Goal: Task Accomplishment & Management: Manage account settings

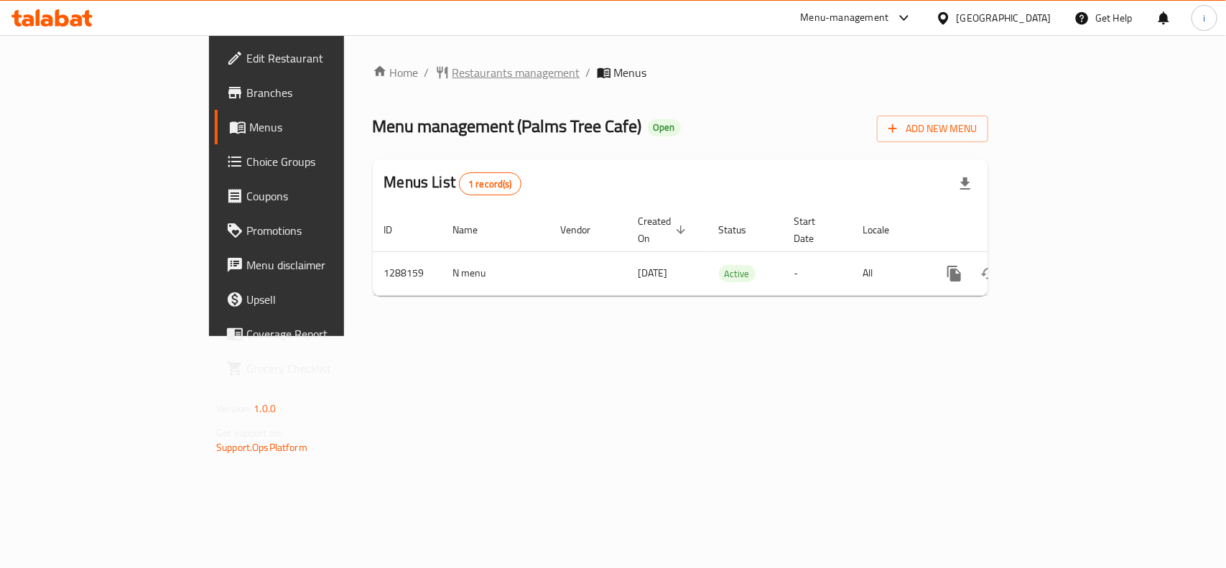
click at [452, 73] on span "Restaurants management" at bounding box center [516, 72] width 128 height 17
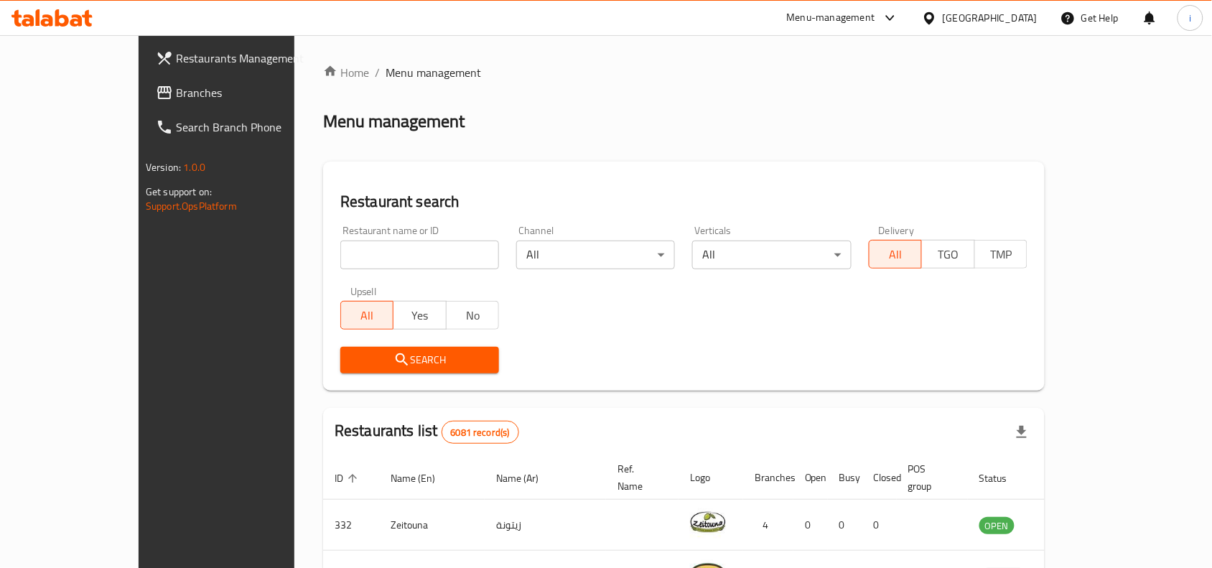
click at [389, 256] on input "search" at bounding box center [419, 255] width 159 height 29
paste input "697052"
type input "697052"
click at [376, 353] on span "Search" at bounding box center [420, 360] width 136 height 18
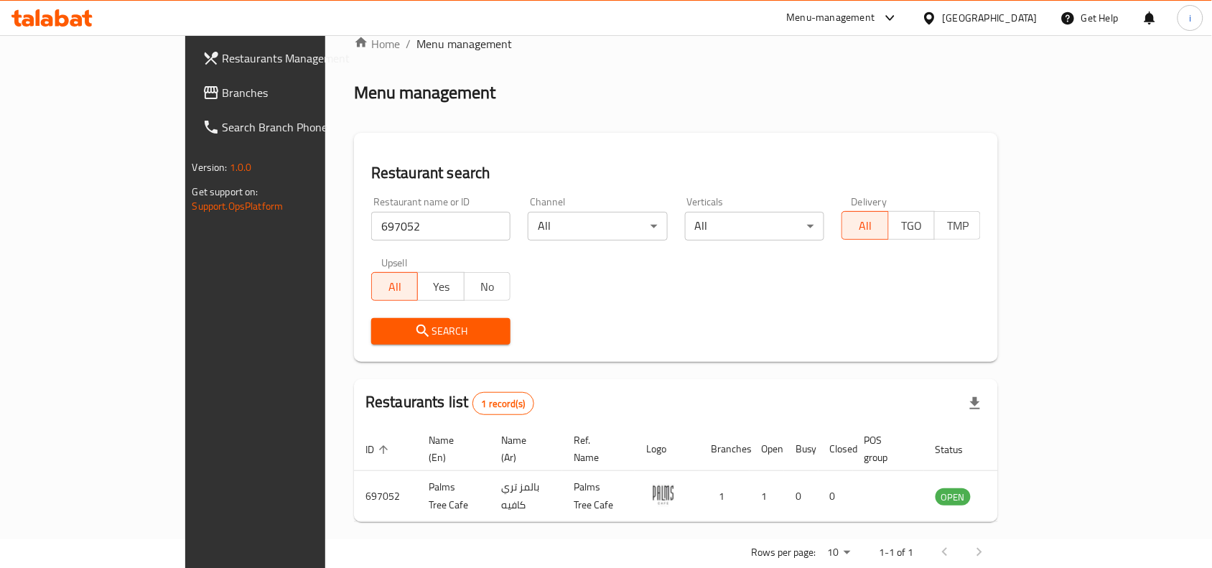
scroll to position [45, 0]
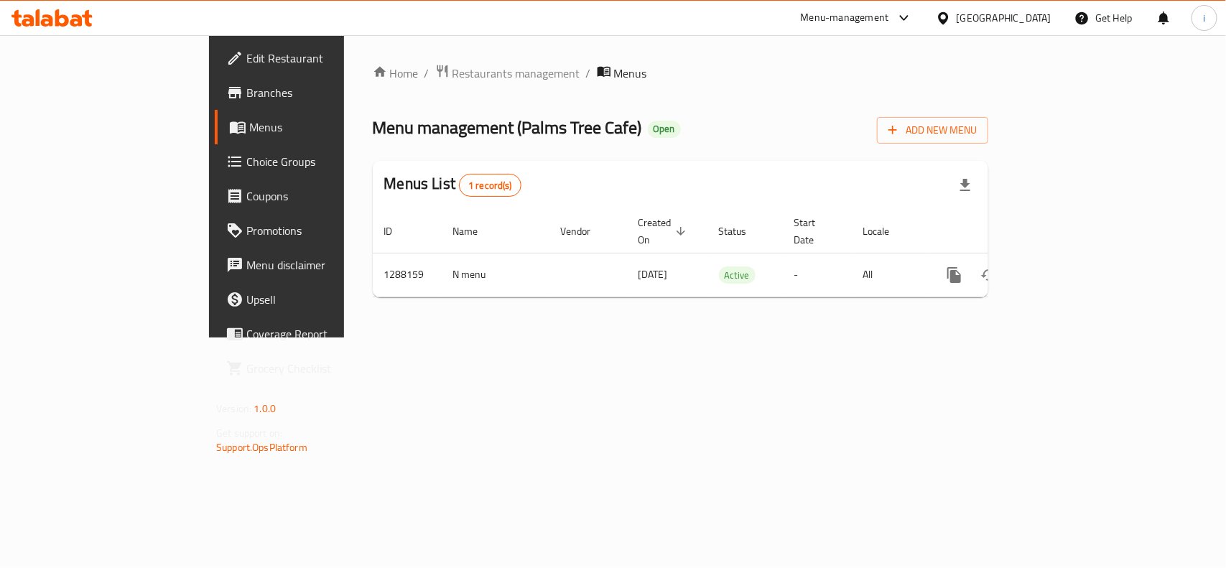
click at [246, 67] on span "Edit Restaurant" at bounding box center [324, 58] width 156 height 17
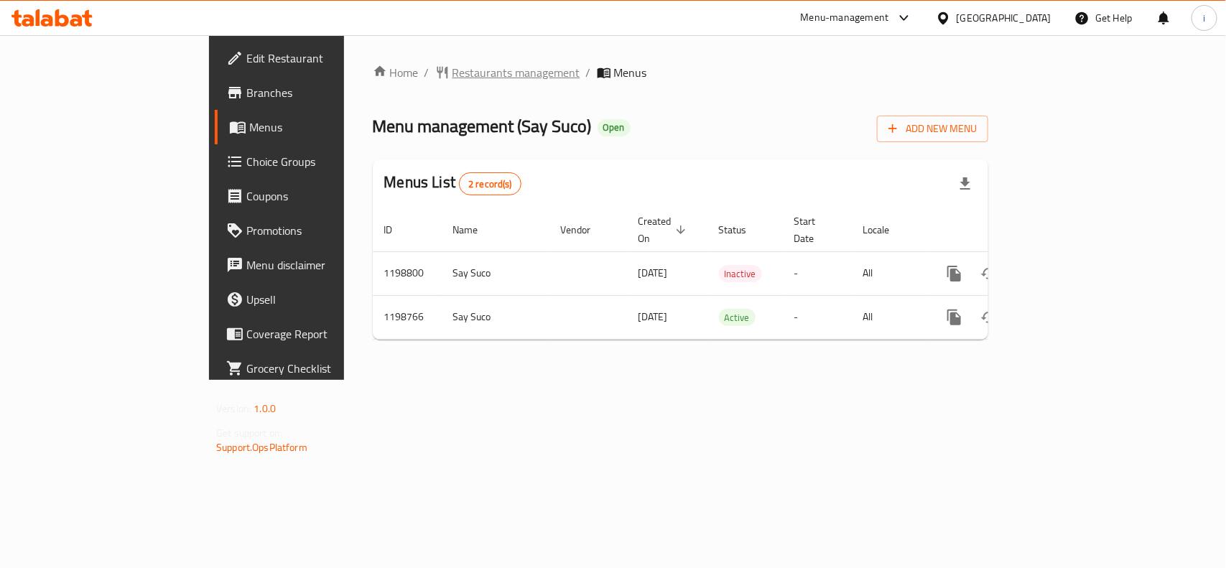
click at [452, 69] on span "Restaurants management" at bounding box center [516, 72] width 128 height 17
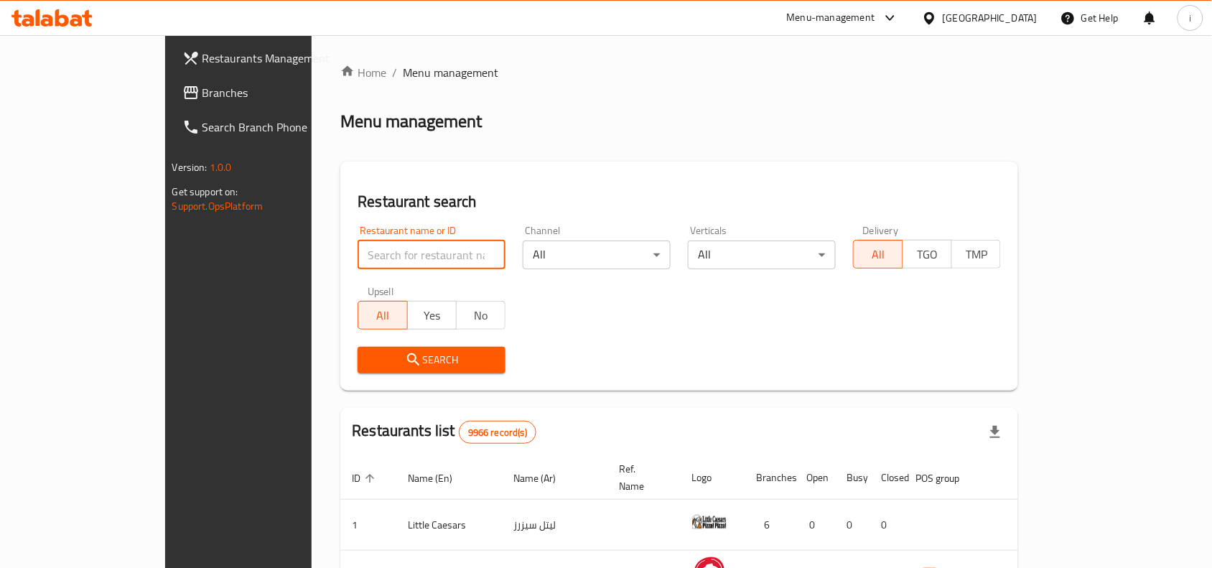
click at [378, 255] on input "search" at bounding box center [432, 255] width 148 height 29
paste input "668206"
type input "668206"
click at [376, 355] on span "Search" at bounding box center [431, 360] width 125 height 18
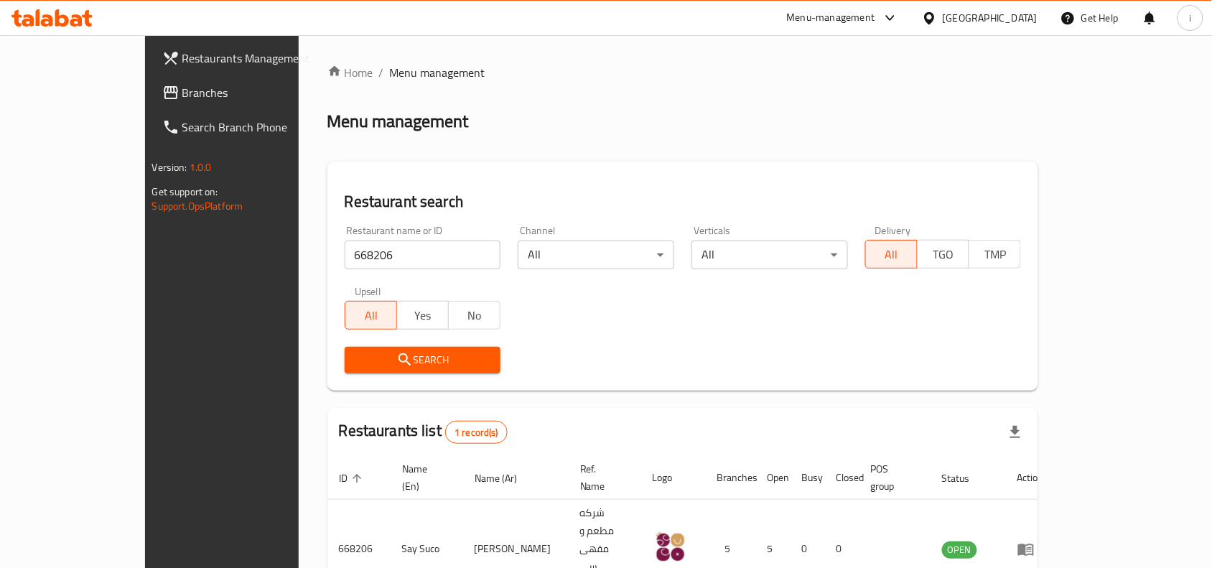
scroll to position [45, 0]
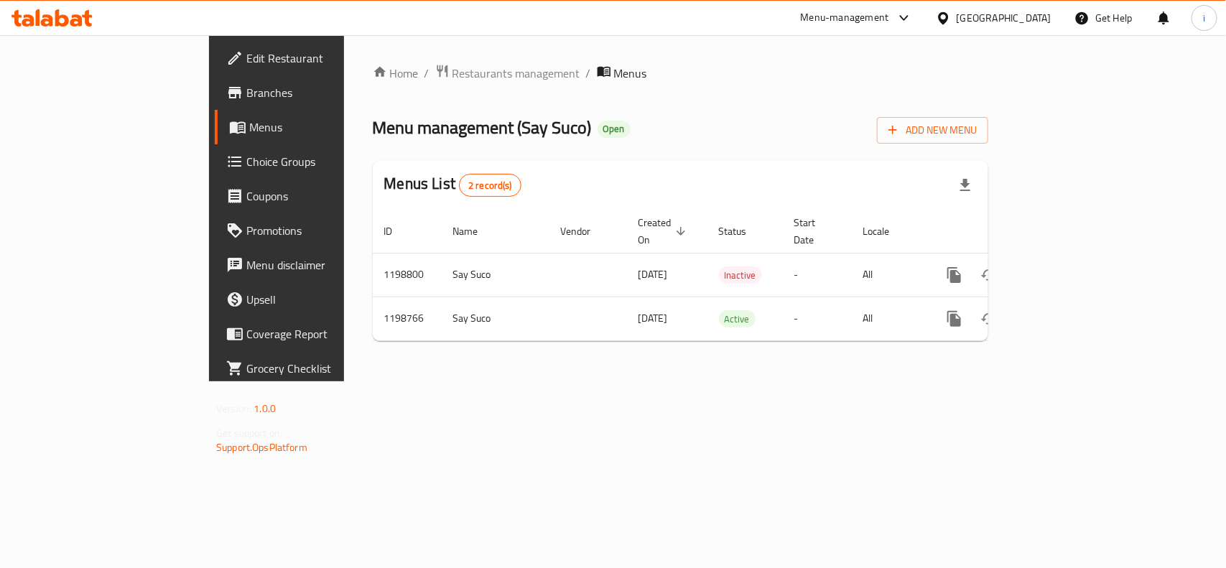
click at [246, 62] on span "Edit Restaurant" at bounding box center [324, 58] width 156 height 17
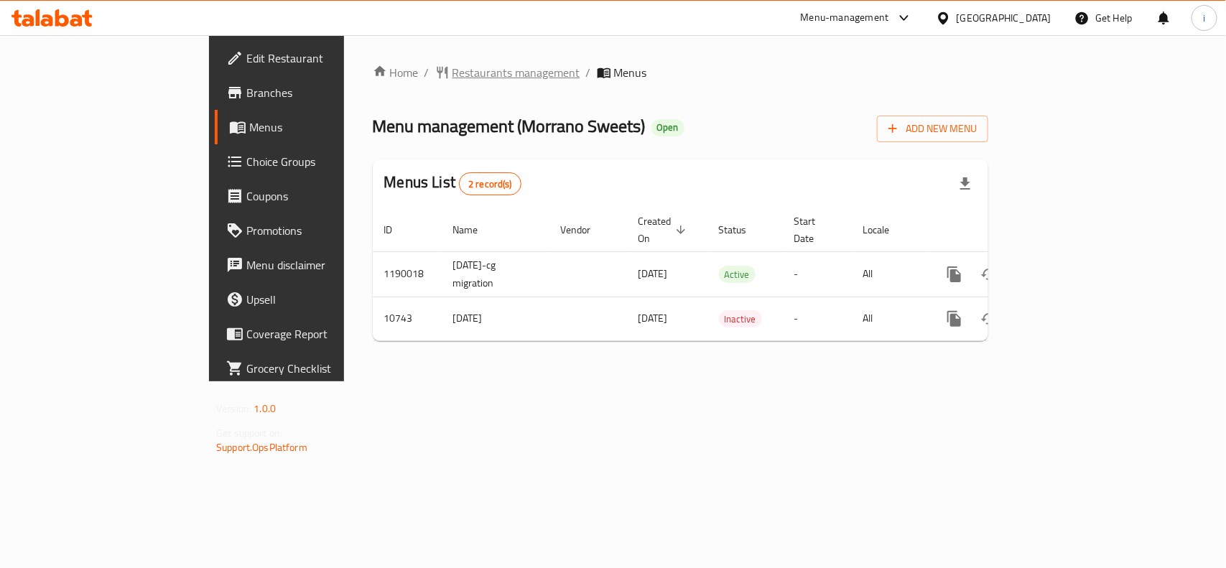
click at [452, 74] on span "Restaurants management" at bounding box center [516, 72] width 128 height 17
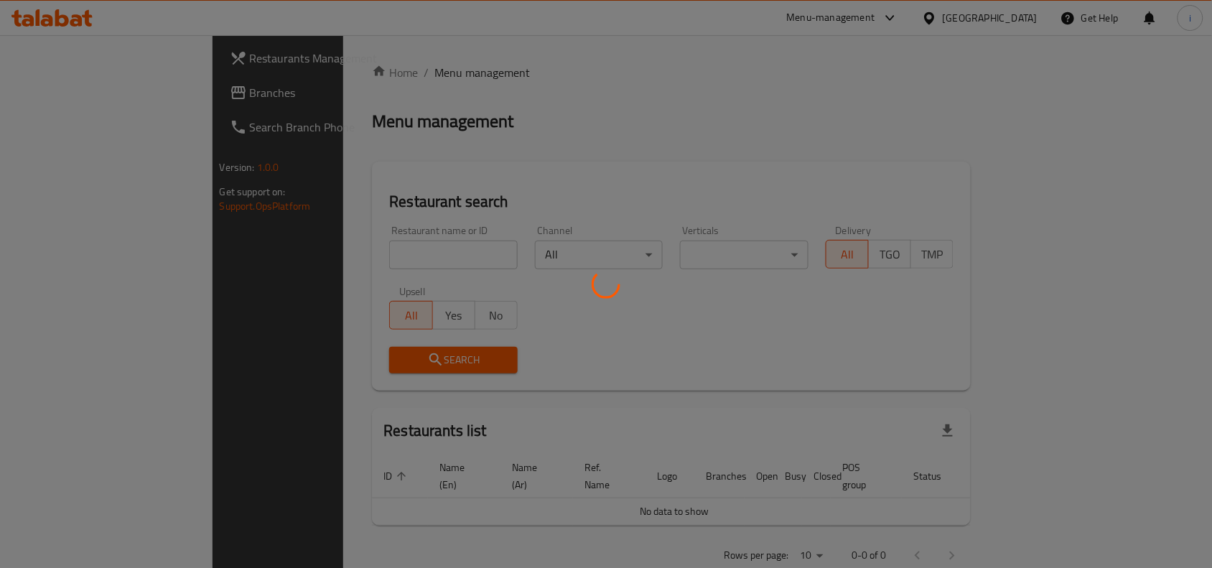
click at [363, 253] on div at bounding box center [606, 284] width 1212 height 568
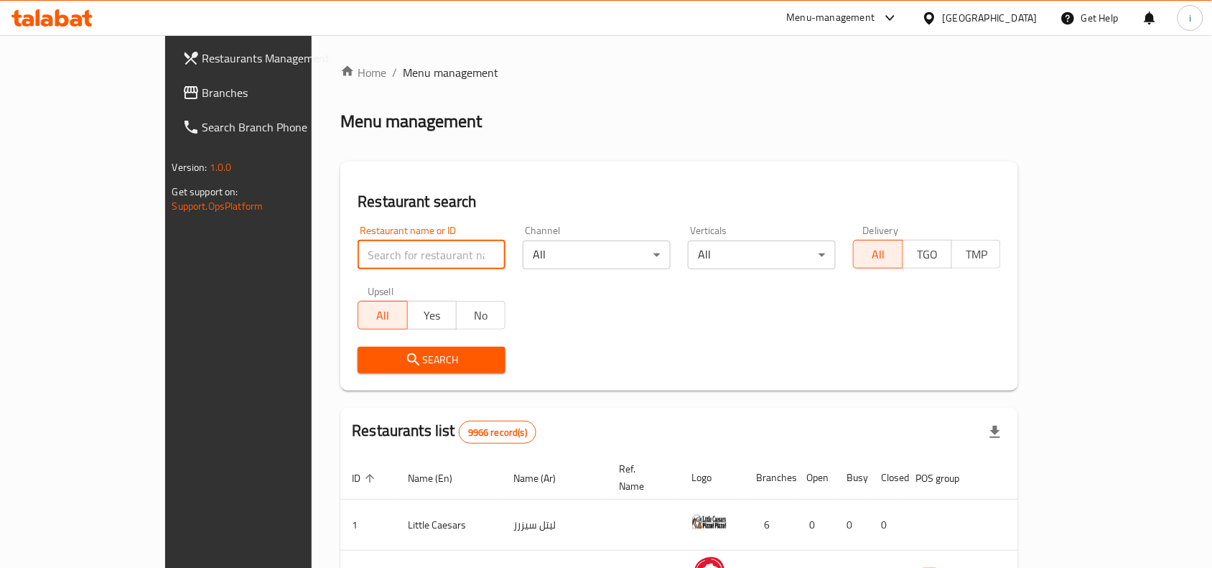
click at [363, 253] on input "search" at bounding box center [432, 255] width 148 height 29
paste input "6644"
type input "6644"
click at [369, 360] on span "Search" at bounding box center [431, 360] width 125 height 18
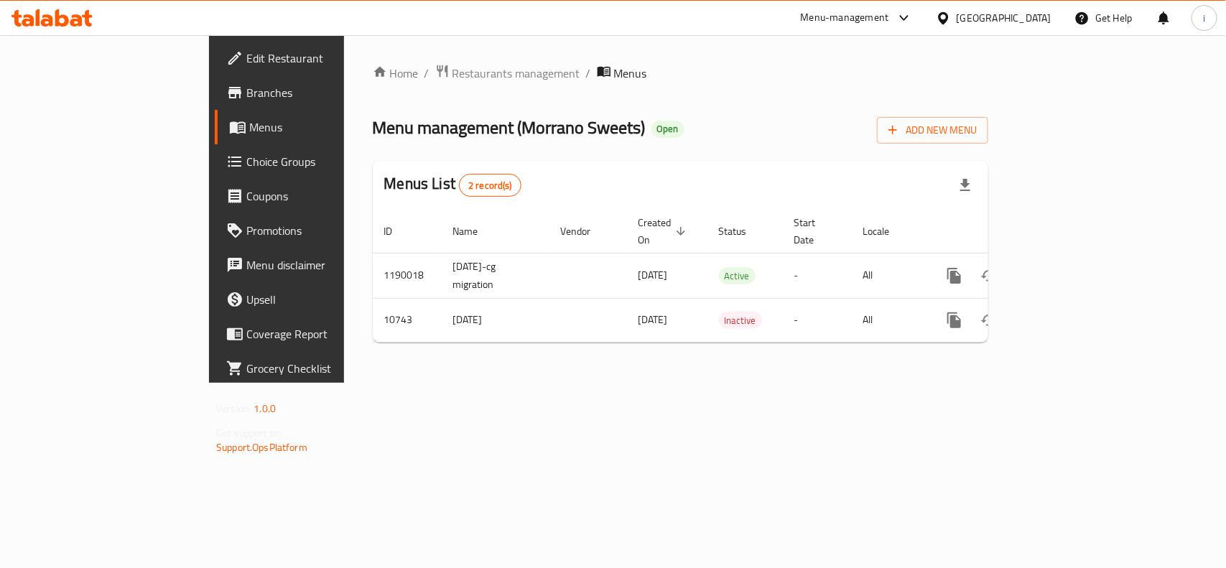
click at [246, 62] on span "Edit Restaurant" at bounding box center [324, 58] width 156 height 17
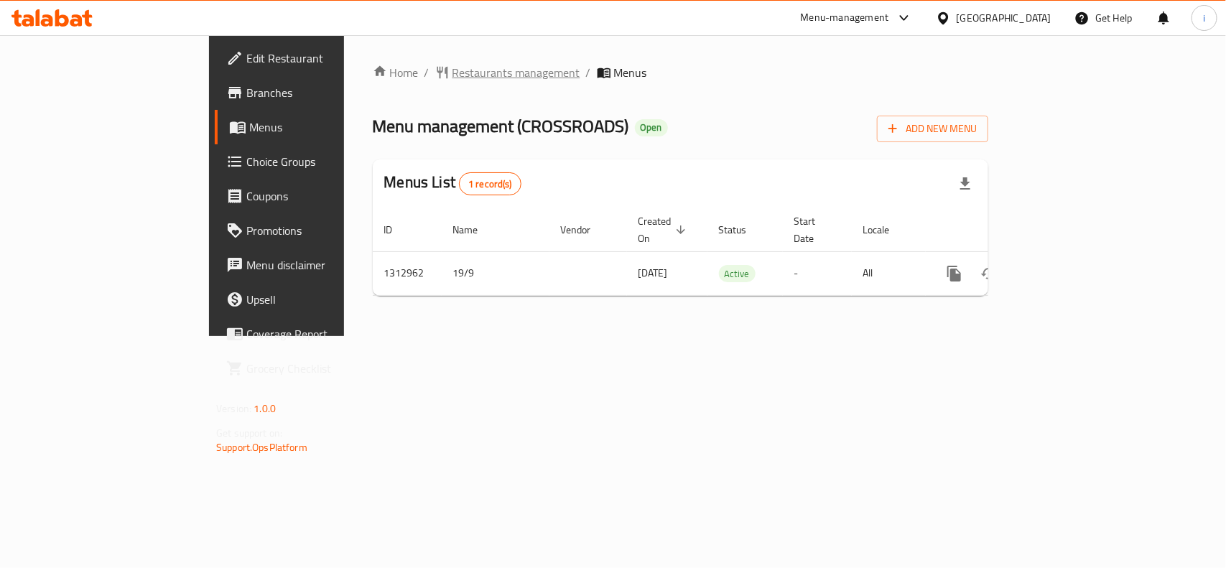
click at [452, 74] on span "Restaurants management" at bounding box center [516, 72] width 128 height 17
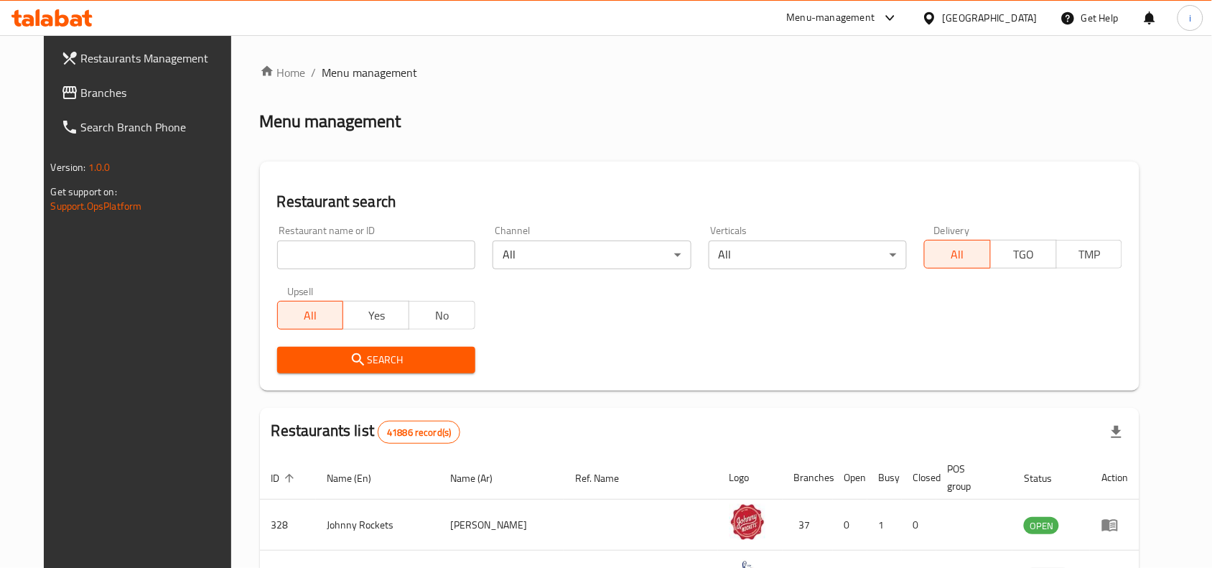
click at [343, 263] on input "search" at bounding box center [376, 255] width 198 height 29
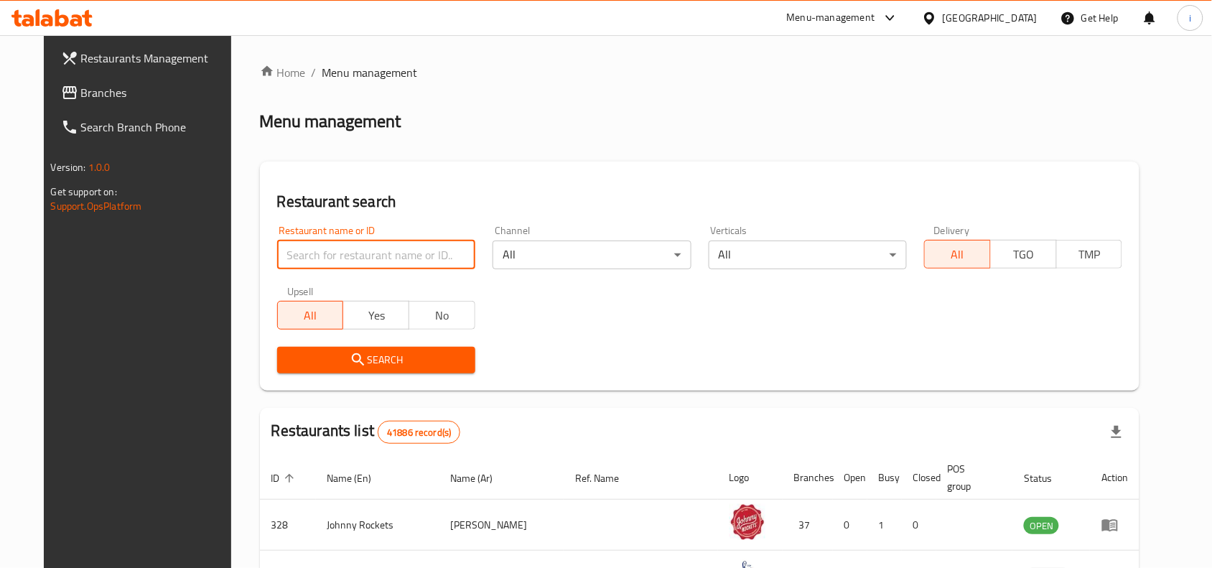
paste input "706320"
type input "706320"
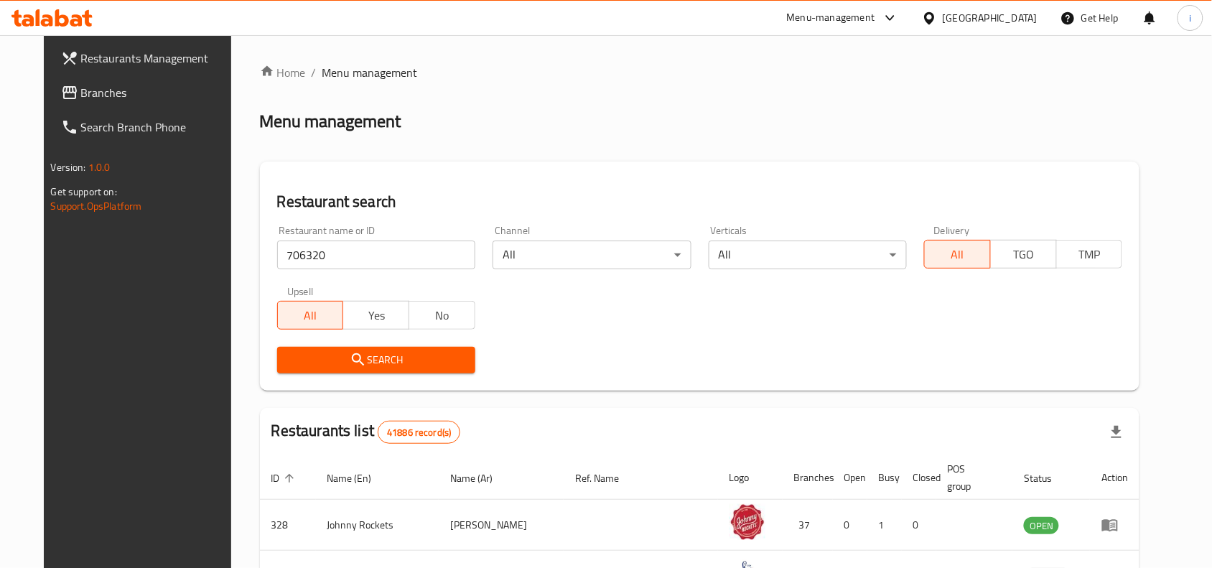
click at [381, 356] on span "Search" at bounding box center [376, 360] width 175 height 18
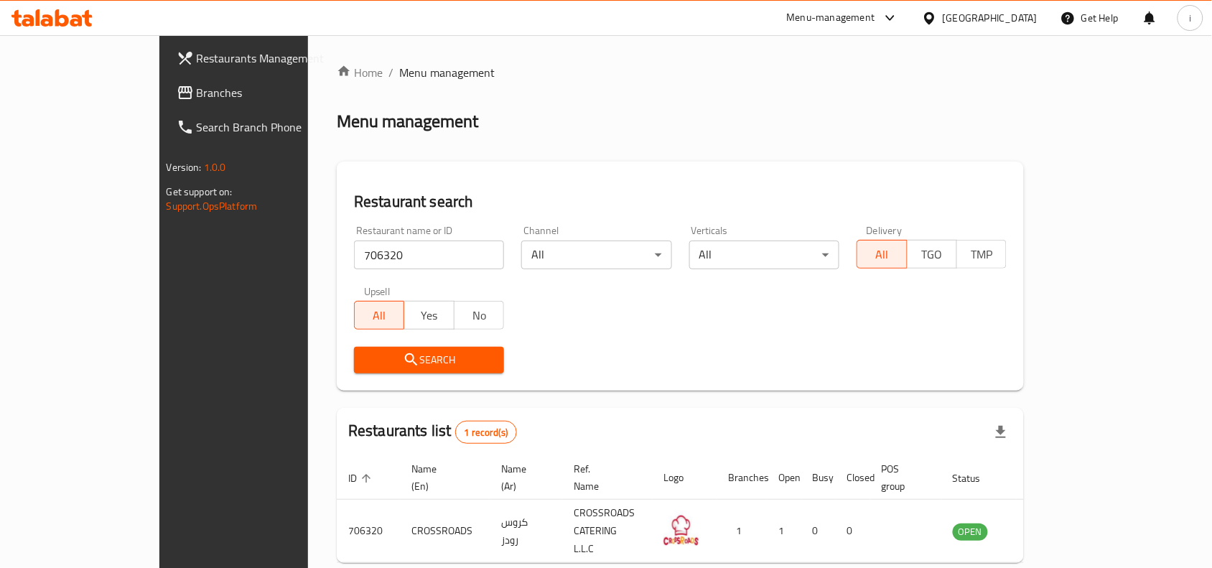
scroll to position [45, 0]
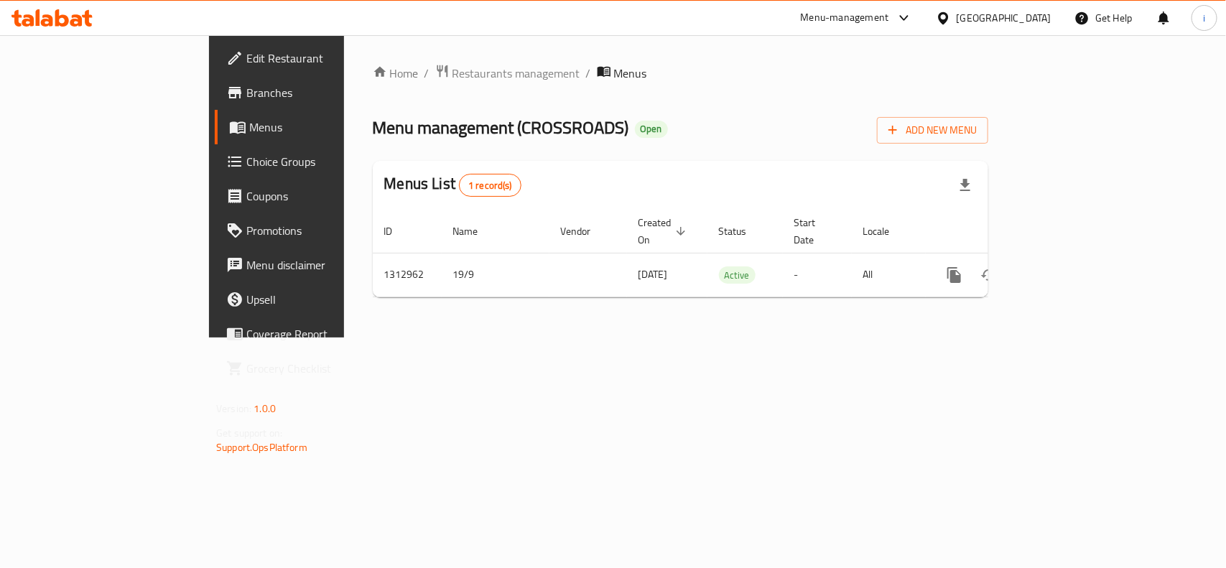
click at [246, 52] on span "Edit Restaurant" at bounding box center [324, 58] width 156 height 17
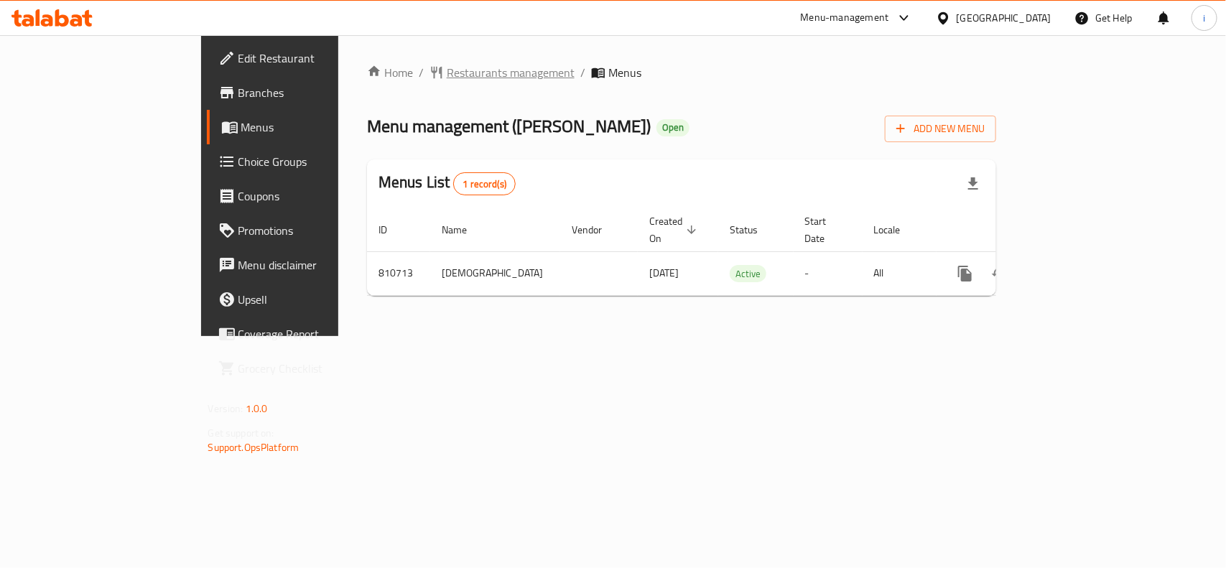
click at [447, 73] on span "Restaurants management" at bounding box center [511, 72] width 128 height 17
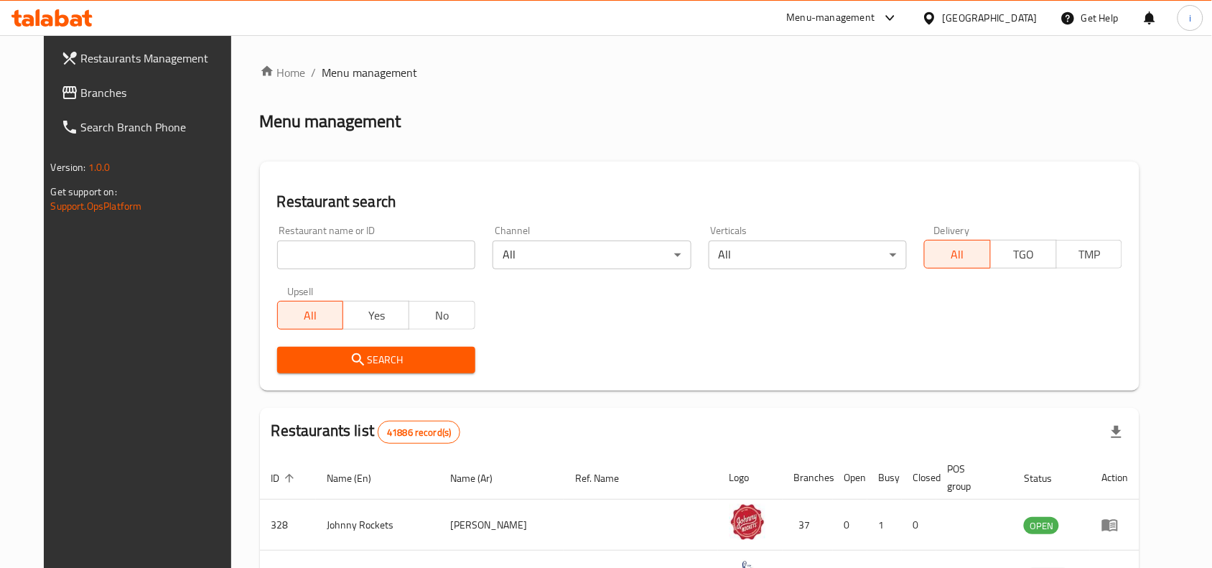
click at [339, 251] on input "search" at bounding box center [376, 255] width 198 height 29
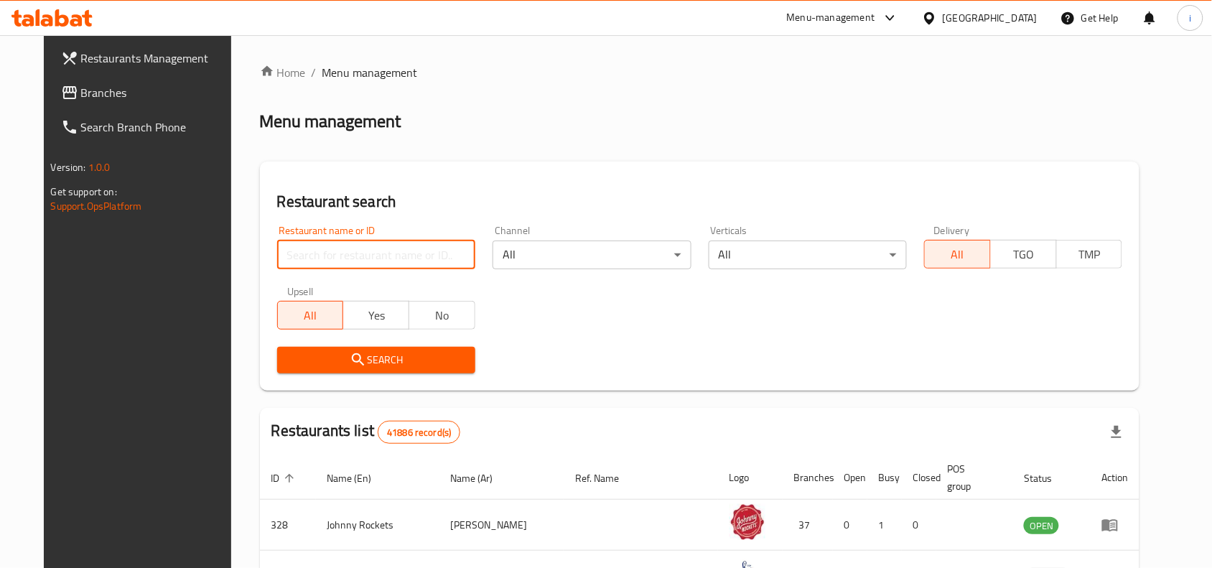
paste input "654573"
type input "654573"
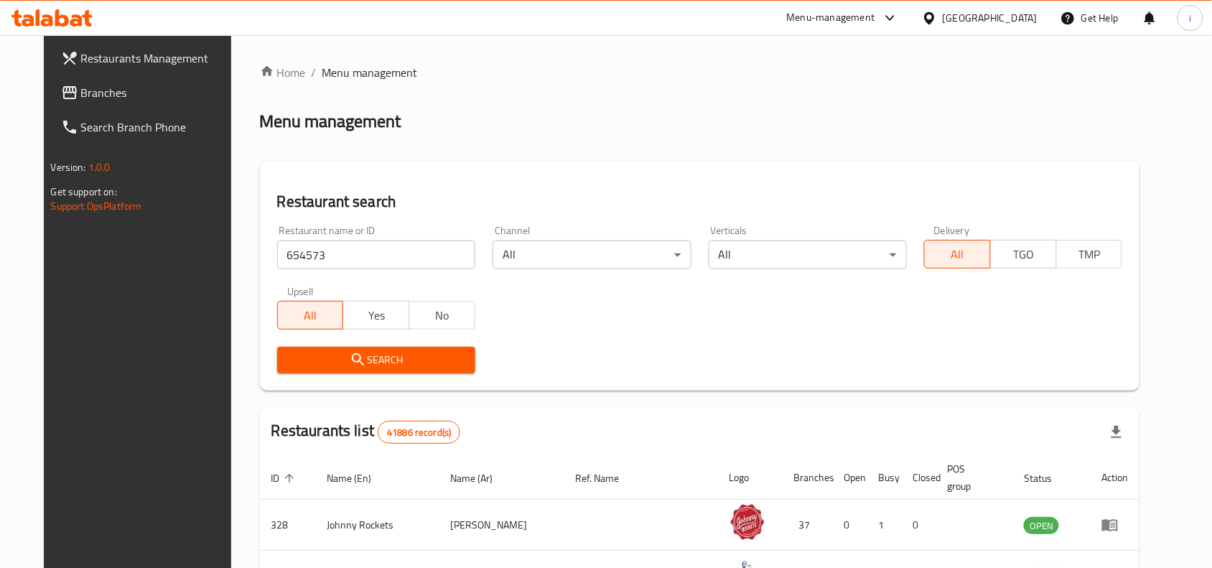
click at [363, 354] on span "Search" at bounding box center [376, 360] width 175 height 18
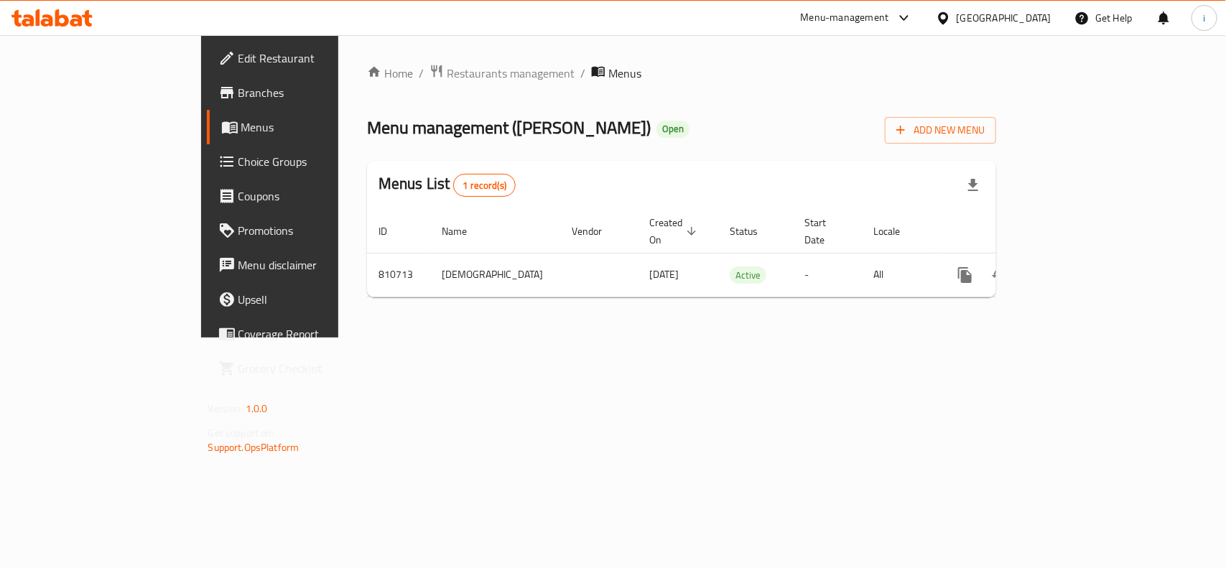
click at [207, 69] on link "Edit Restaurant" at bounding box center [306, 58] width 199 height 34
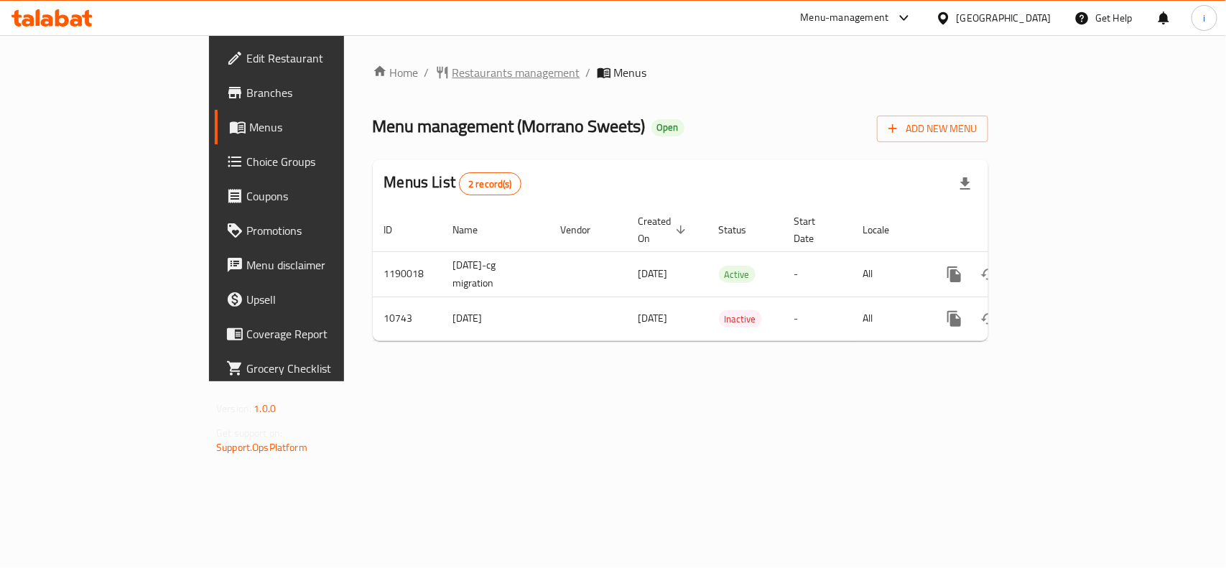
click at [452, 67] on span "Restaurants management" at bounding box center [516, 72] width 128 height 17
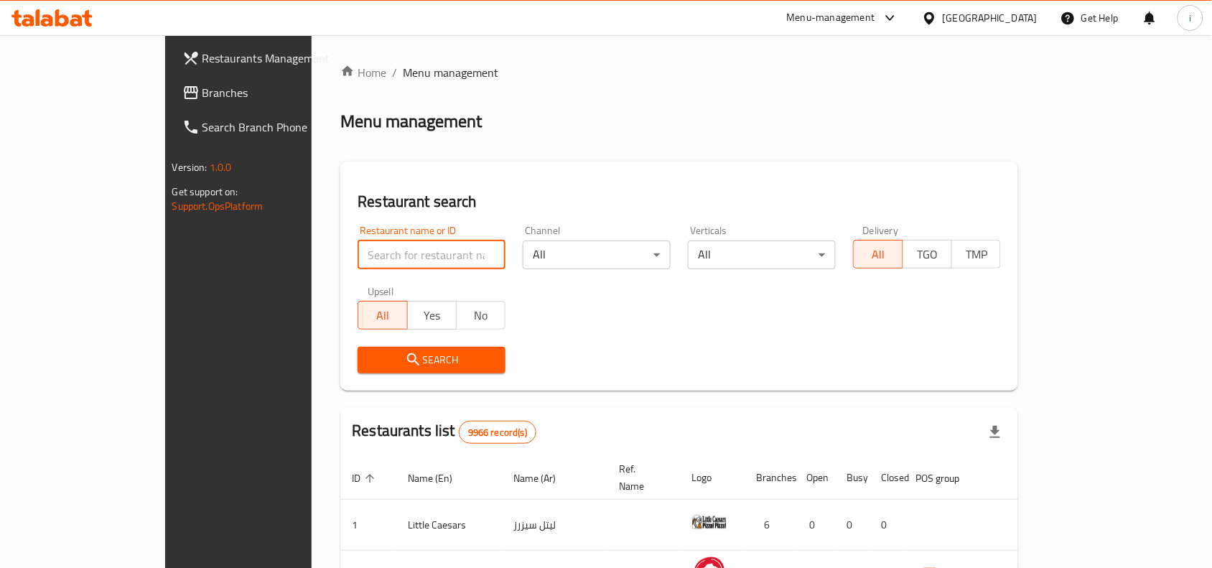
click at [358, 255] on input "search" at bounding box center [432, 255] width 148 height 29
paste input "6644"
type input "6644"
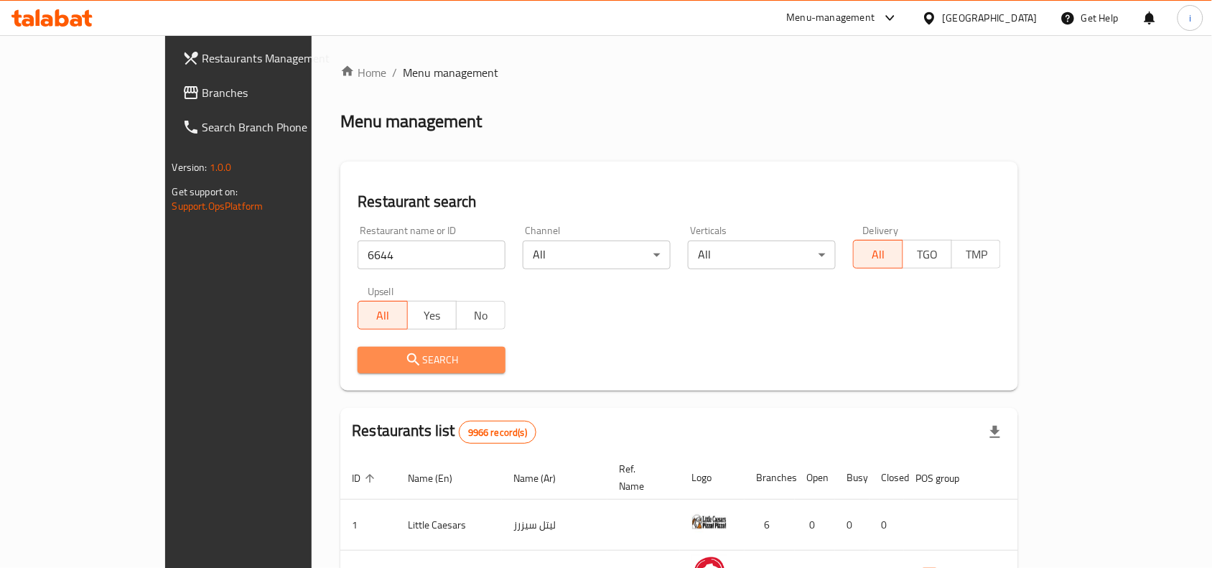
click at [358, 348] on button "Search" at bounding box center [432, 360] width 148 height 27
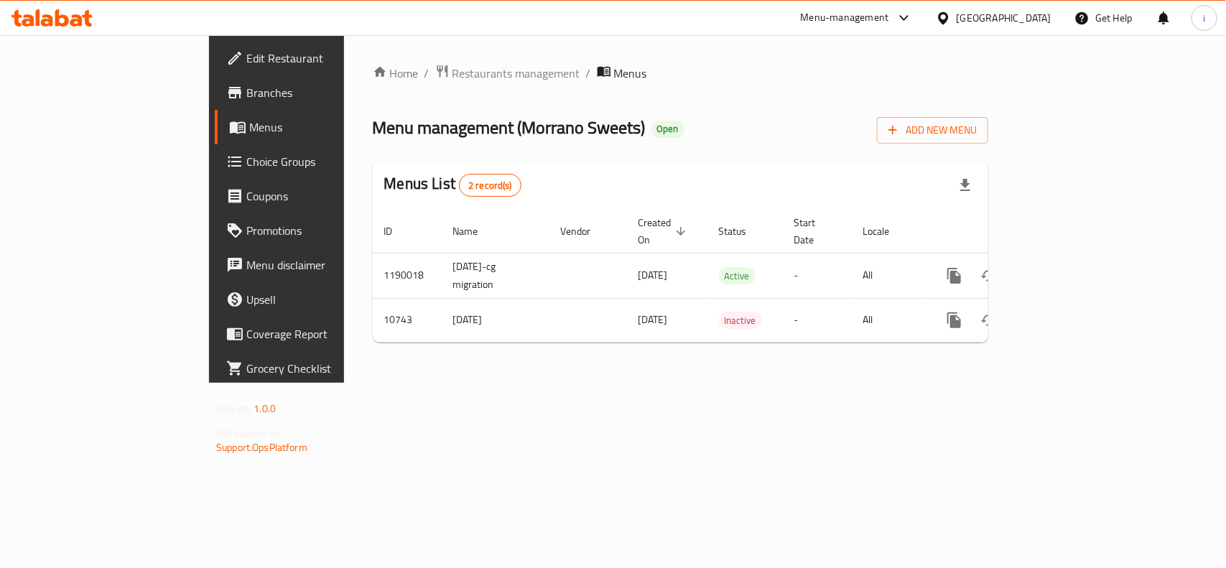
click at [246, 58] on span "Edit Restaurant" at bounding box center [324, 58] width 156 height 17
click at [452, 70] on span "Restaurants management" at bounding box center [516, 72] width 128 height 17
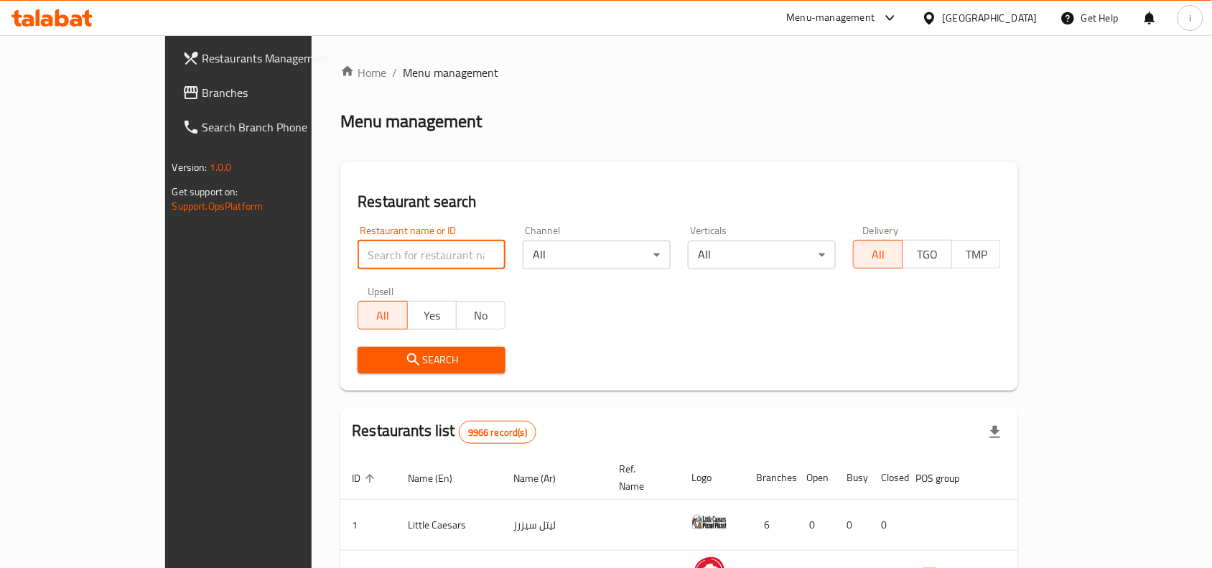
click at [358, 248] on input "search" at bounding box center [432, 255] width 148 height 29
paste input "6644"
type input "6644"
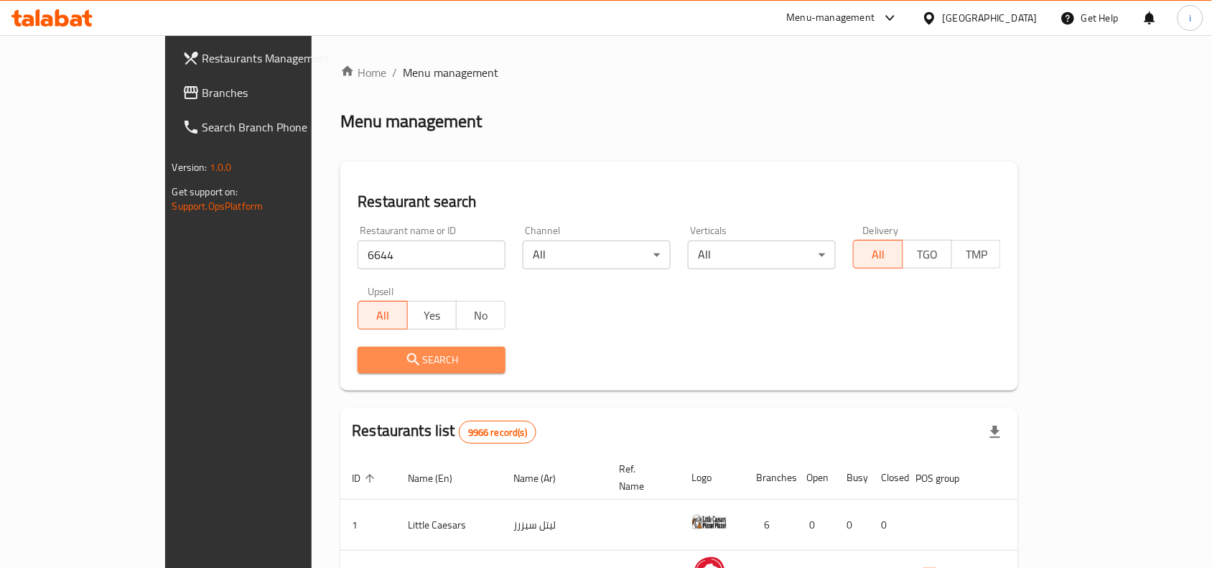
click at [407, 363] on icon "submit" at bounding box center [413, 359] width 12 height 12
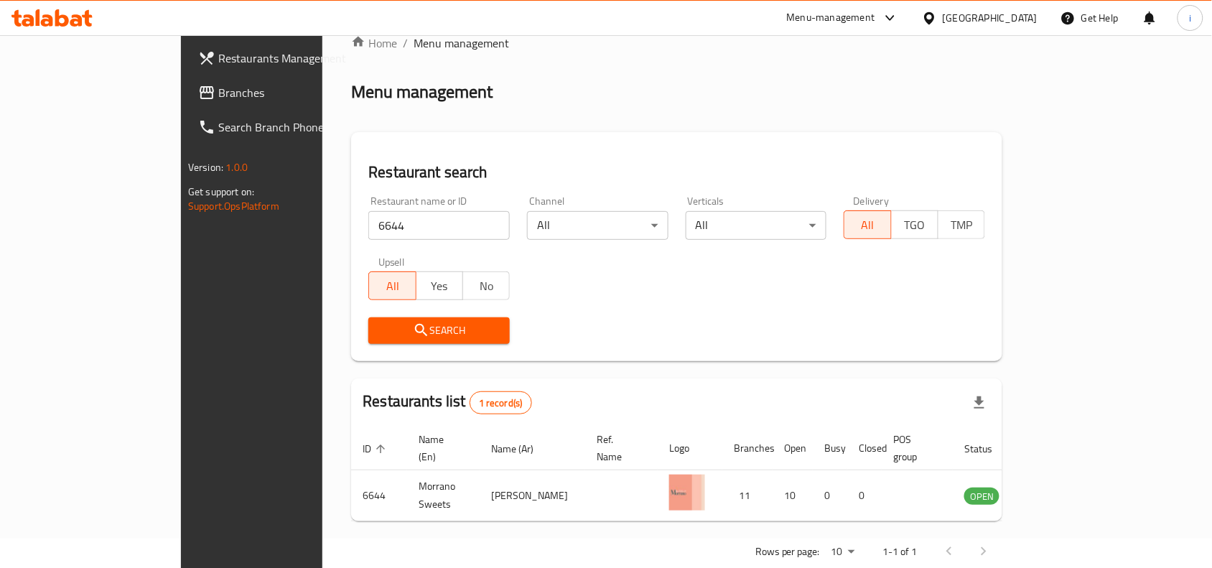
scroll to position [45, 0]
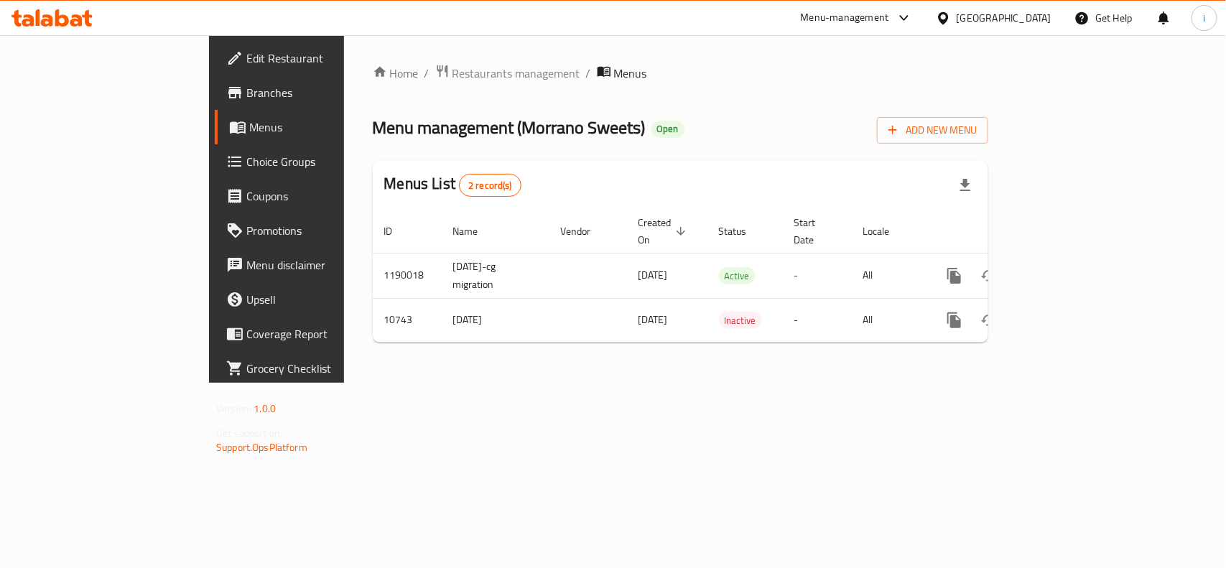
click at [246, 61] on span "Edit Restaurant" at bounding box center [324, 58] width 156 height 17
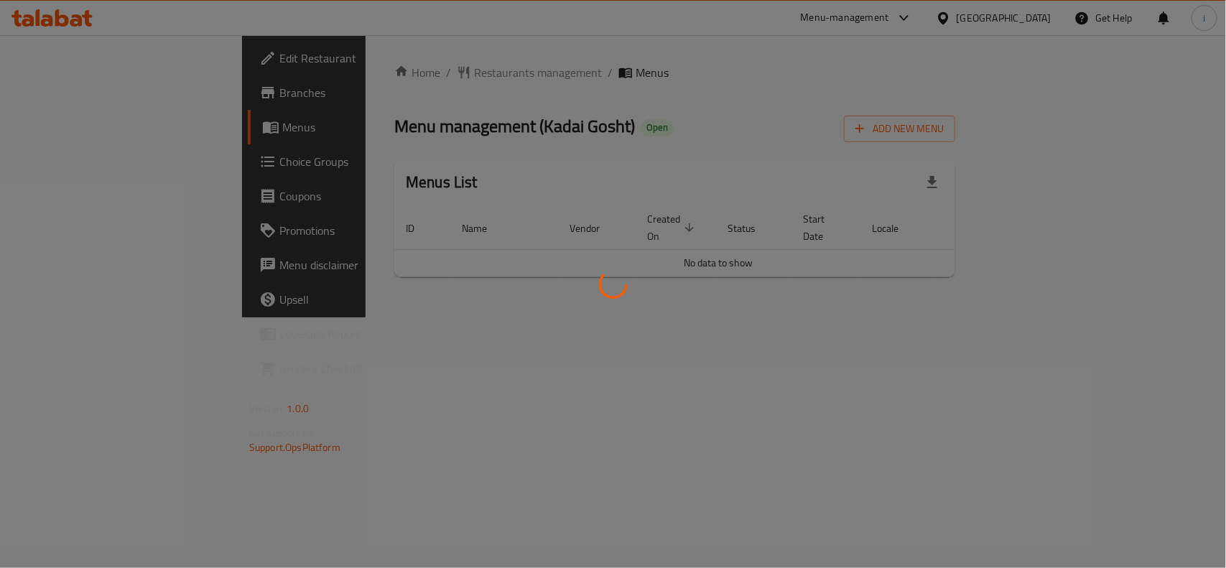
click at [573, 118] on div at bounding box center [613, 284] width 1226 height 568
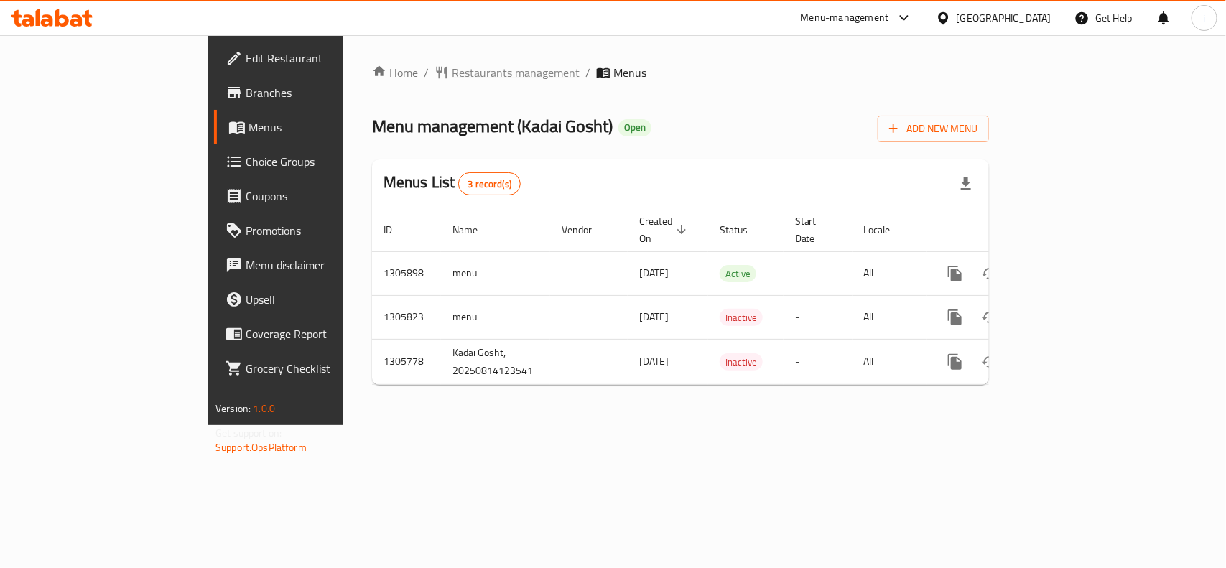
click at [452, 79] on span "Restaurants management" at bounding box center [516, 72] width 128 height 17
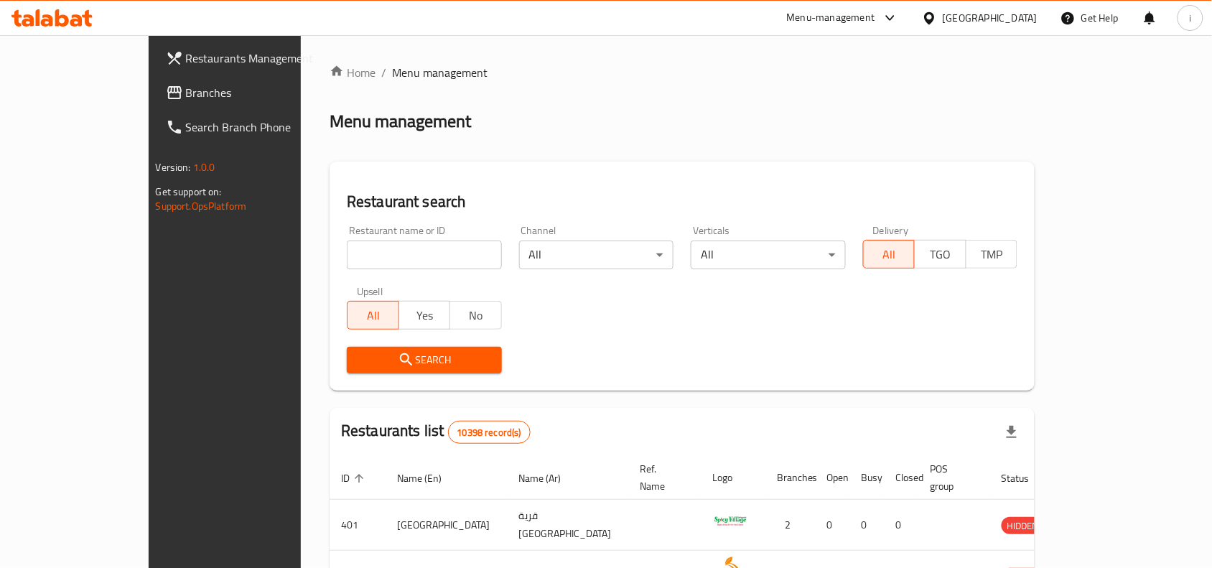
click at [352, 250] on input "search" at bounding box center [424, 255] width 155 height 29
paste input "703866"
type input "703866"
click at [421, 357] on span "Search" at bounding box center [424, 360] width 132 height 18
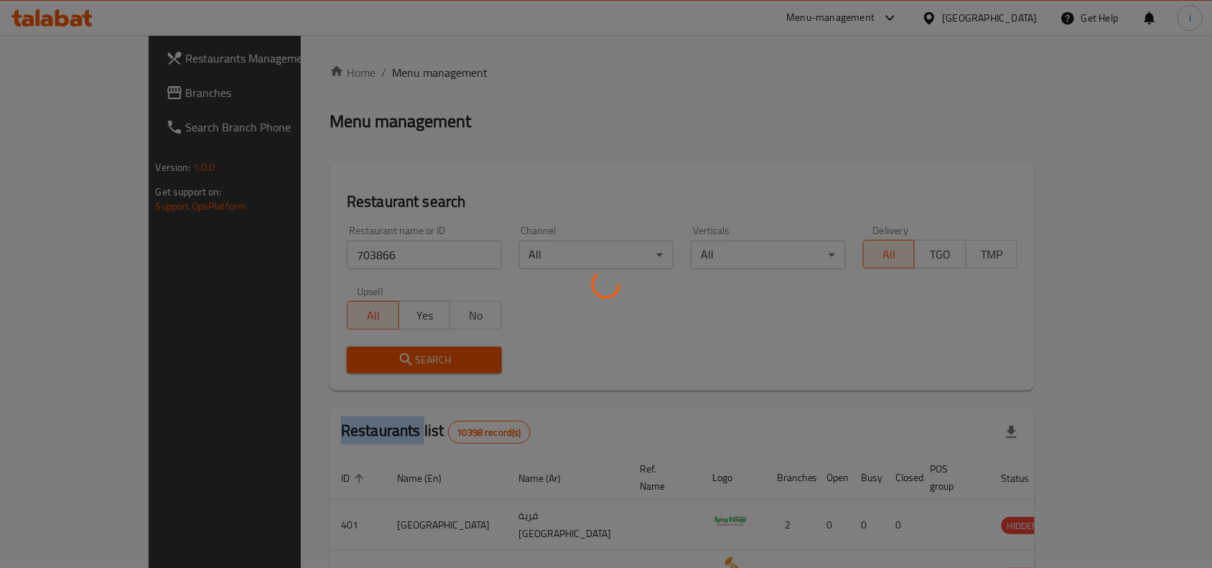
click at [421, 357] on div at bounding box center [606, 284] width 1212 height 568
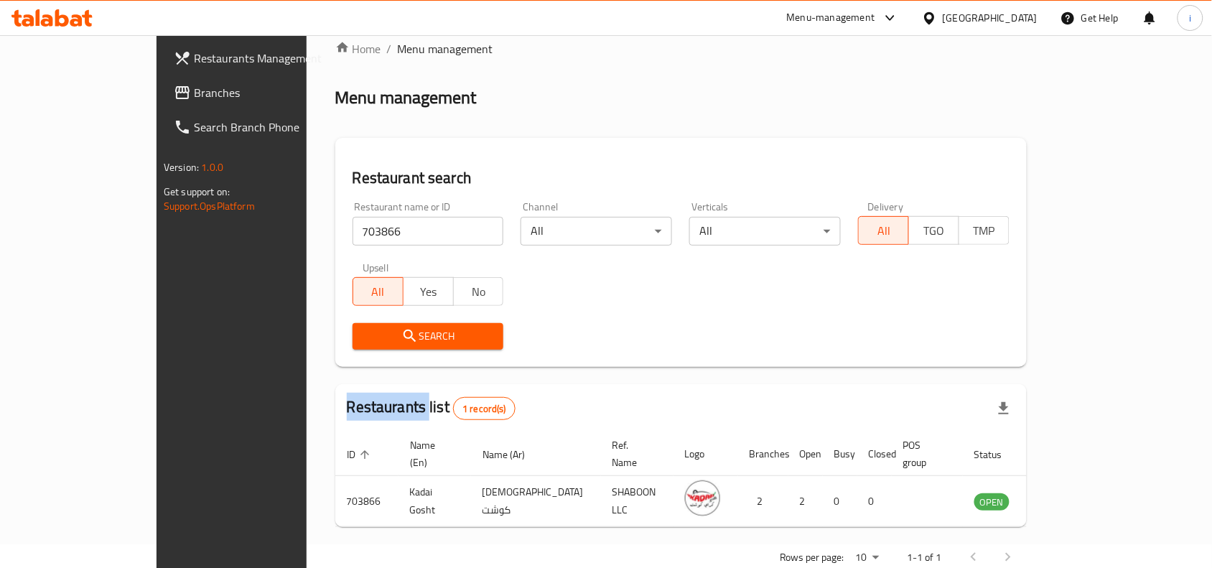
scroll to position [45, 0]
